Goal: Task Accomplishment & Management: Manage account settings

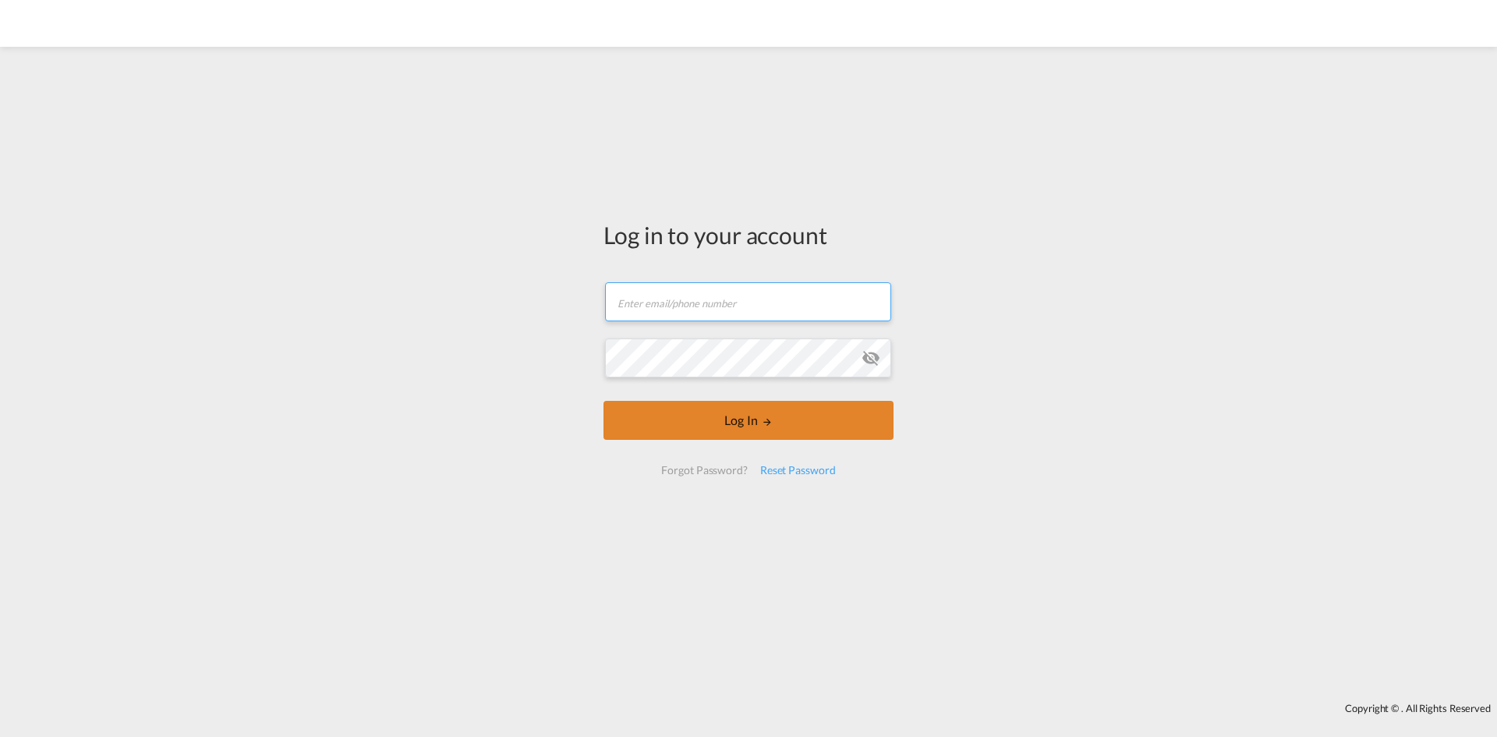
type input "[EMAIL_ADDRESS][DOMAIN_NAME]"
click at [846, 419] on button "Log In" at bounding box center [748, 420] width 290 height 39
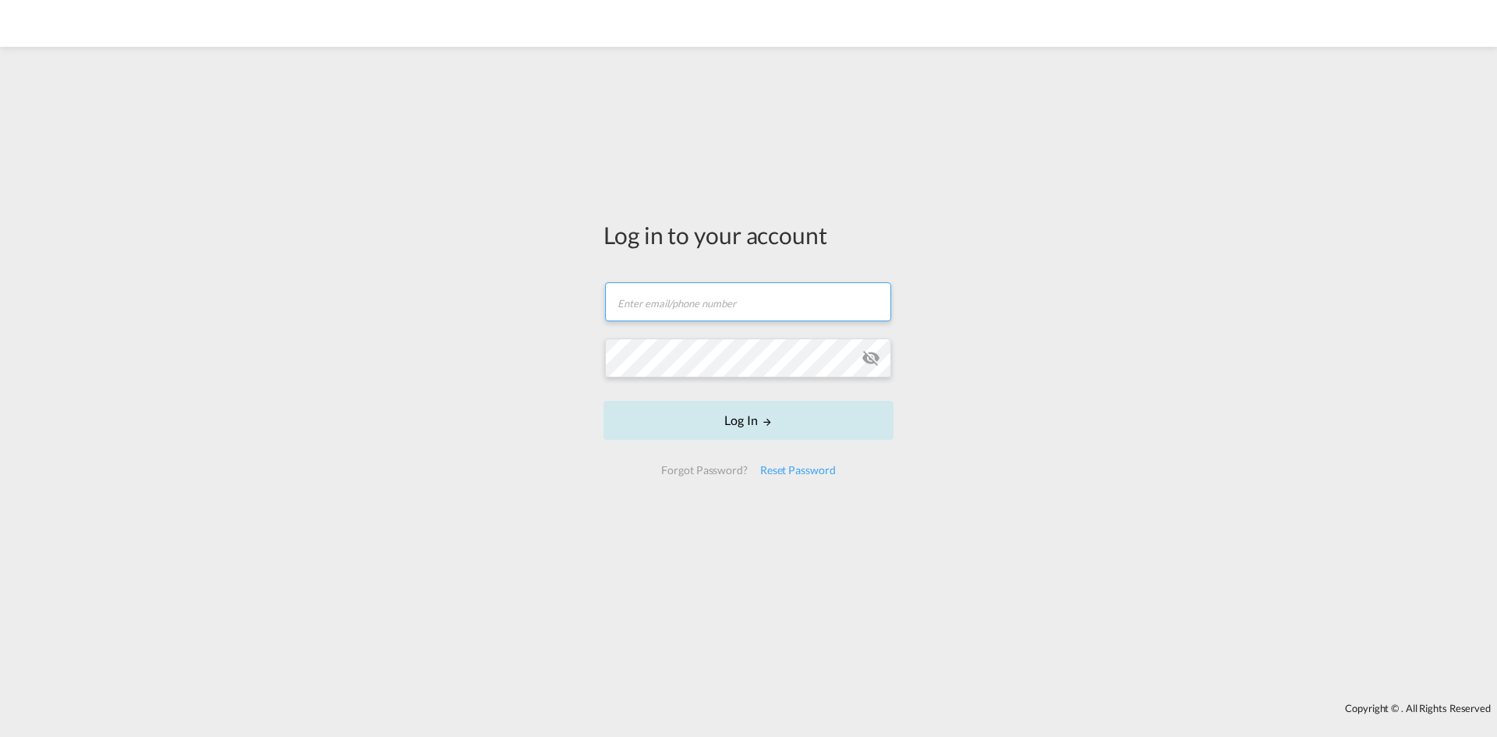
type input "[EMAIL_ADDRESS][DOMAIN_NAME]"
click at [798, 419] on button "Log In" at bounding box center [748, 420] width 290 height 39
